Goal: Transaction & Acquisition: Purchase product/service

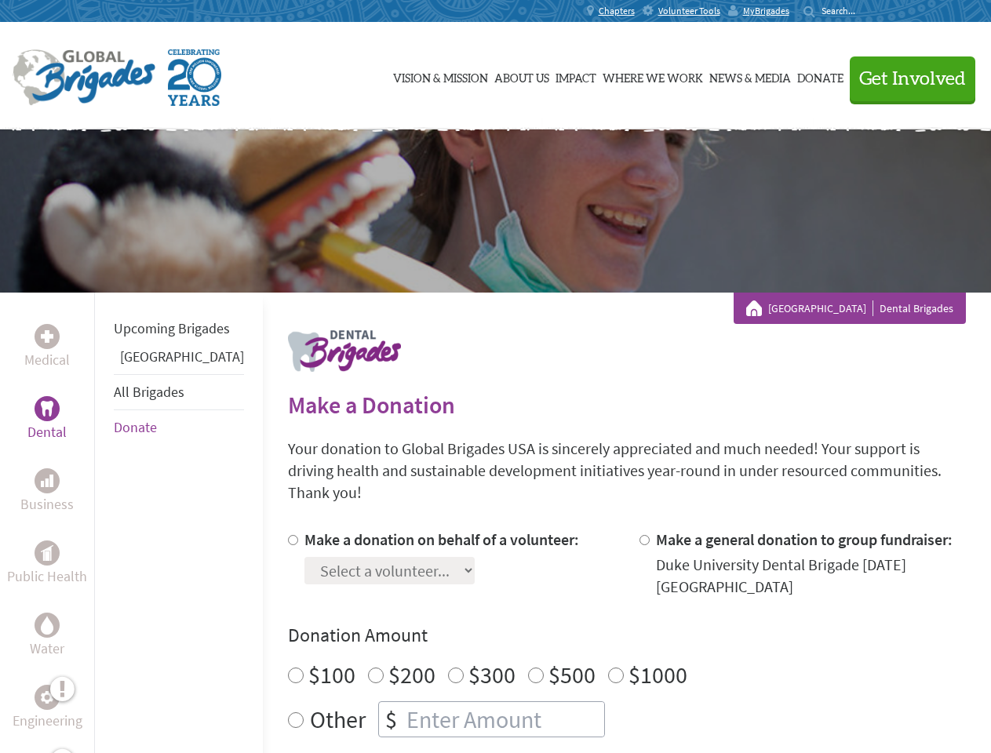
click at [866, 11] on div "Search for:" at bounding box center [835, 11] width 63 height 13
click at [906, 78] on span "Get Involved" at bounding box center [912, 79] width 107 height 19
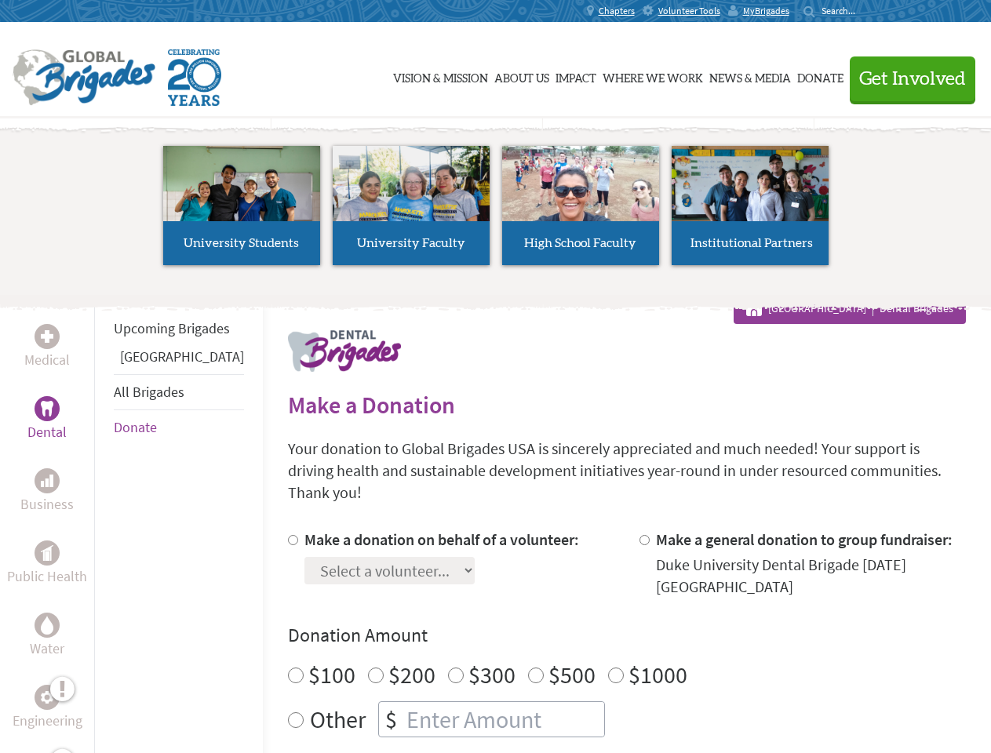
click at [496, 211] on li "High School Faculty" at bounding box center [581, 205] width 170 height 144
click at [104, 523] on div "Upcoming Brigades Panama All Brigades Donate" at bounding box center [178, 669] width 169 height 753
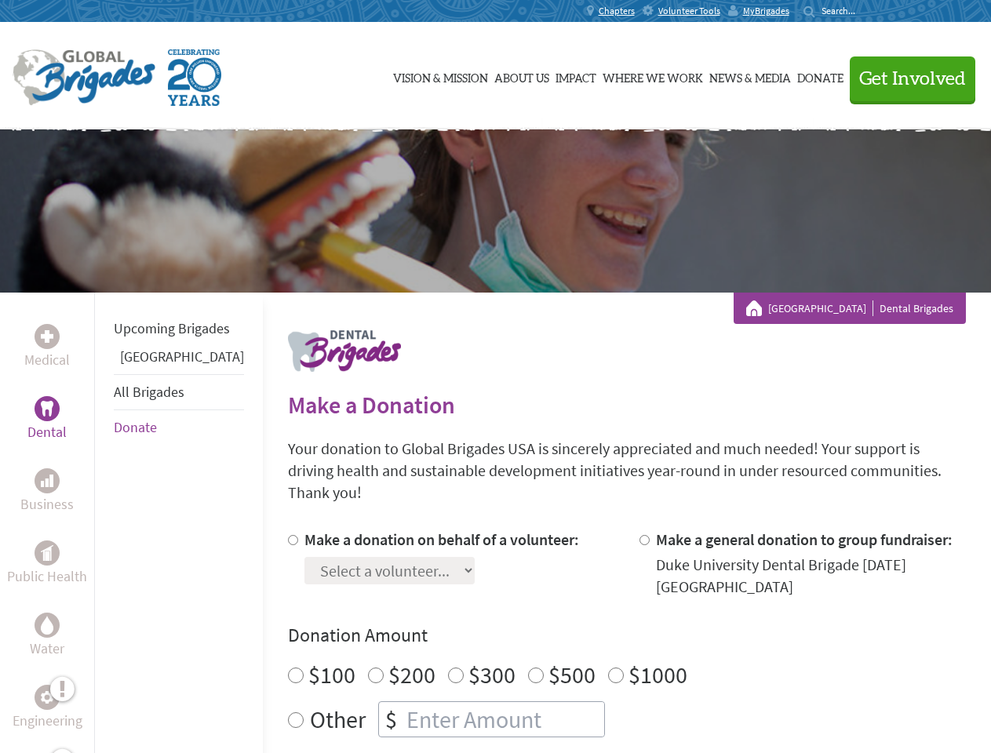
click at [600, 630] on div "Donation Amount $100 $200 $300 $500 $1000 Other $" at bounding box center [627, 680] width 678 height 115
click at [288, 535] on input "Make a donation on behalf of a volunteer:" at bounding box center [293, 540] width 10 height 10
radio input "true"
click at [640, 535] on input "Make a general donation to group fundraiser:" at bounding box center [645, 540] width 10 height 10
radio input "true"
